Goal: Find specific page/section: Find specific page/section

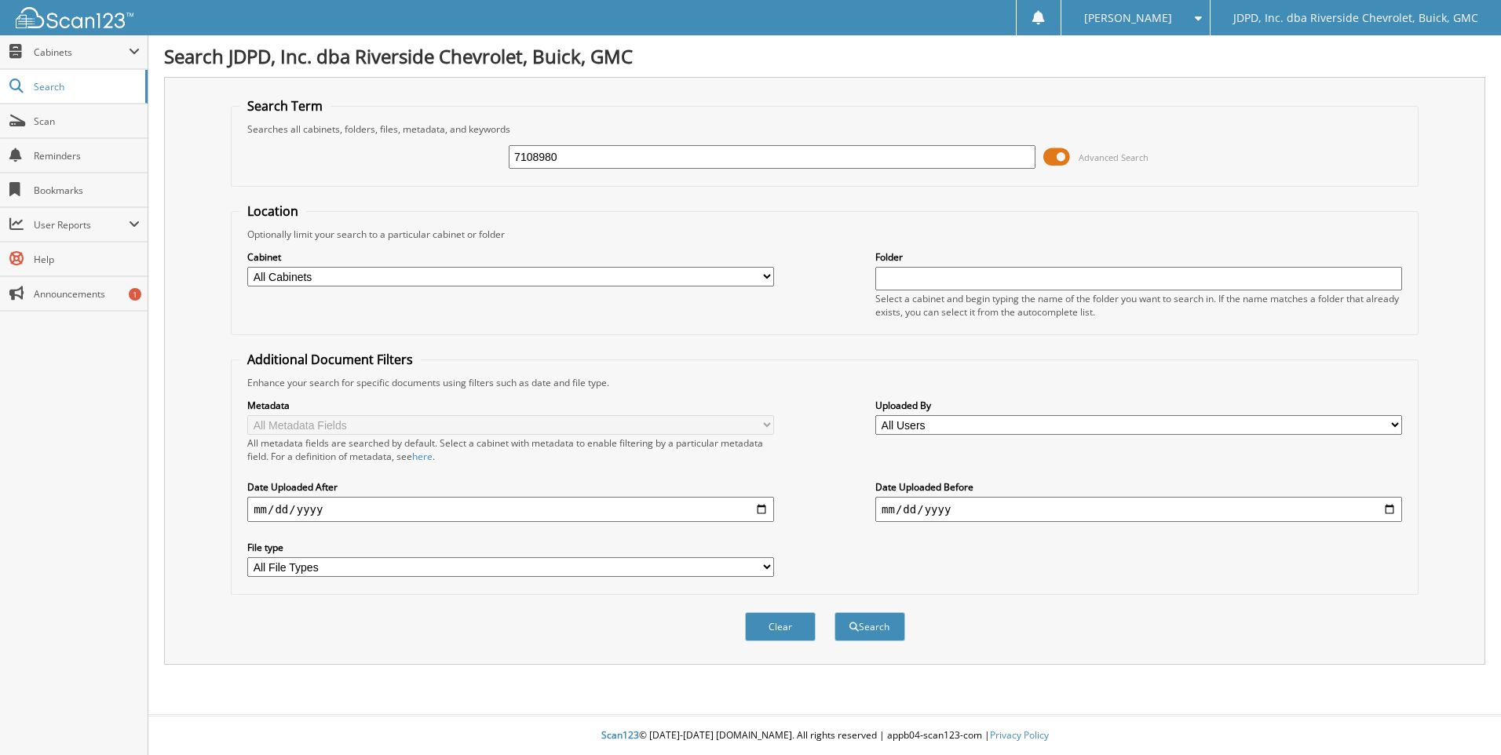
type input "7108980"
click at [835, 612] on button "Search" at bounding box center [870, 626] width 71 height 29
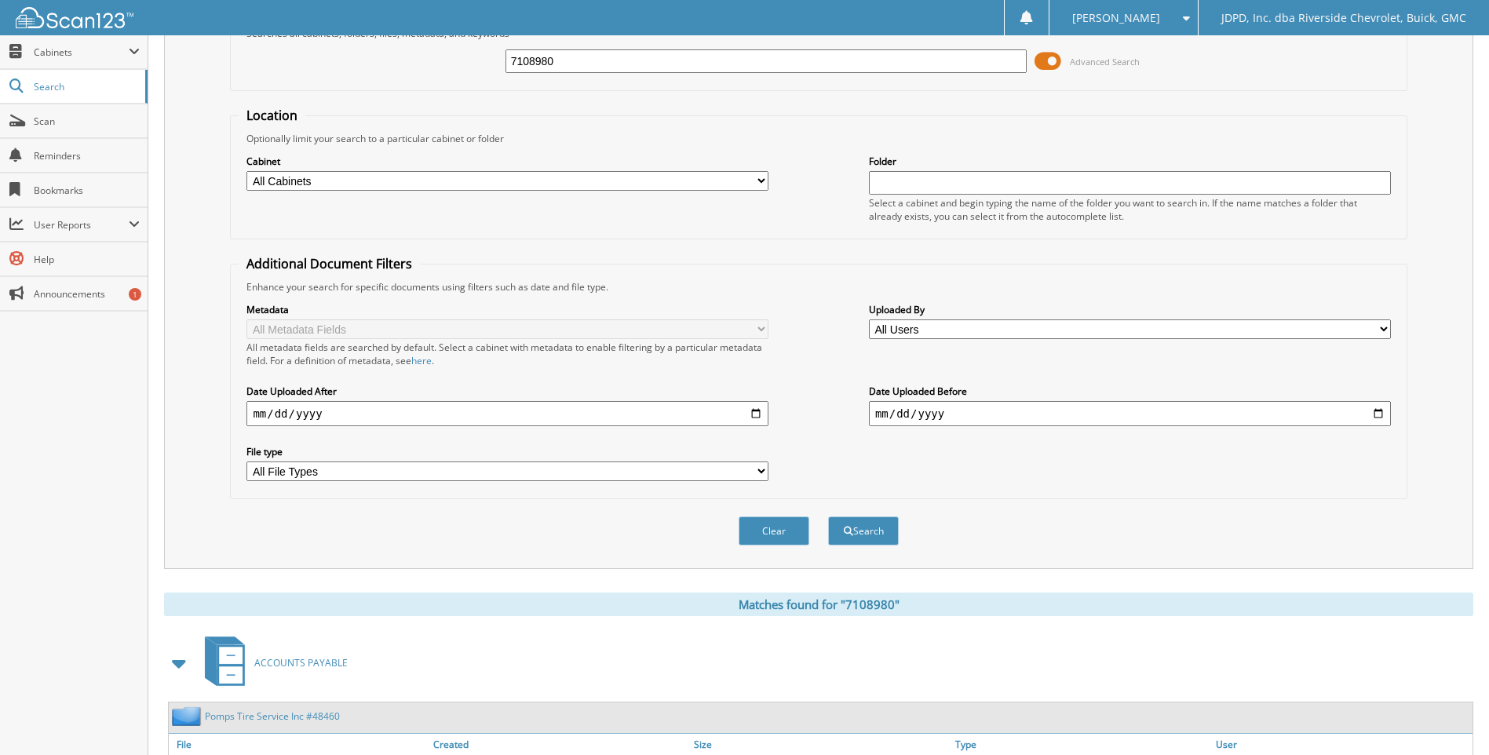
scroll to position [236, 0]
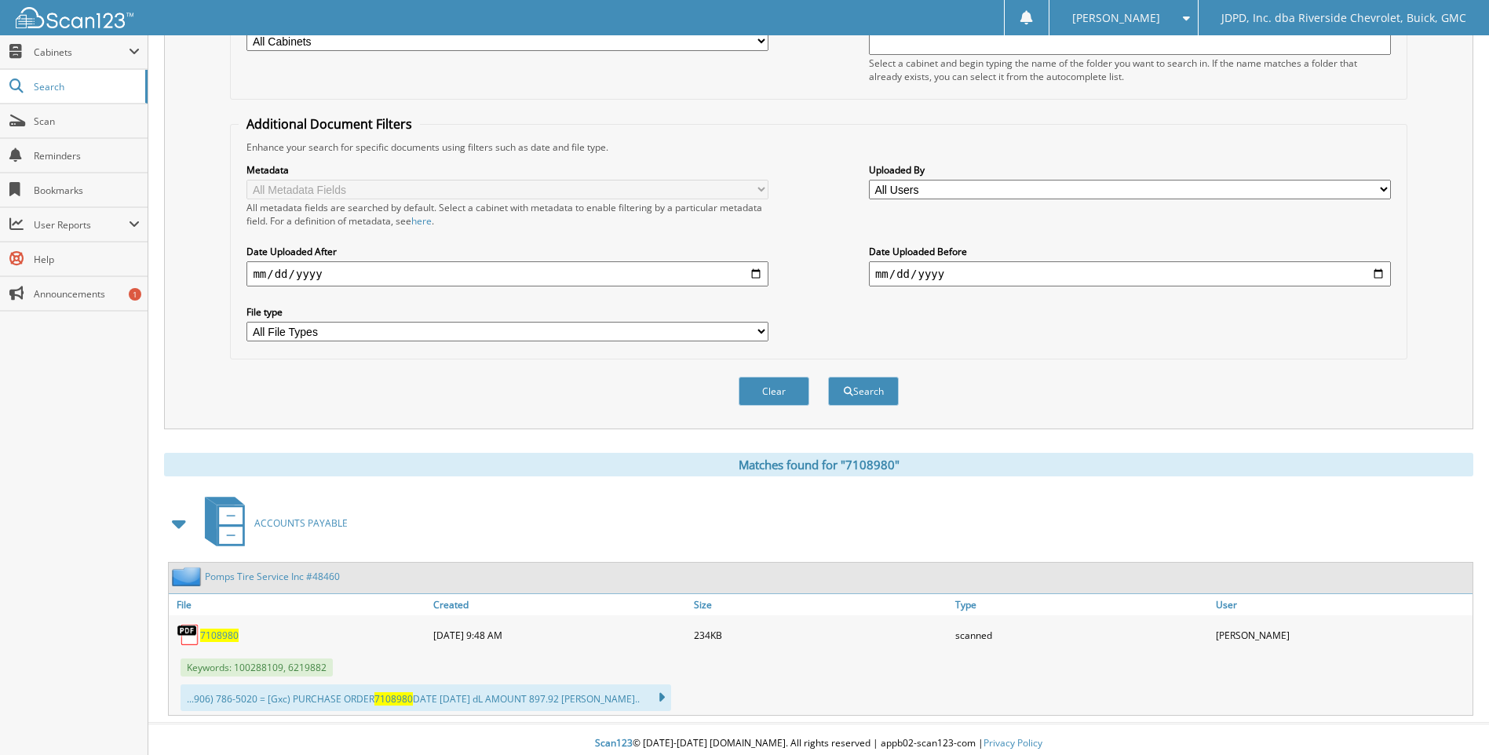
click at [221, 636] on span "7108980" at bounding box center [219, 635] width 38 height 13
click at [103, 131] on link "Scan" at bounding box center [74, 121] width 148 height 34
